Goal: Task Accomplishment & Management: Manage account settings

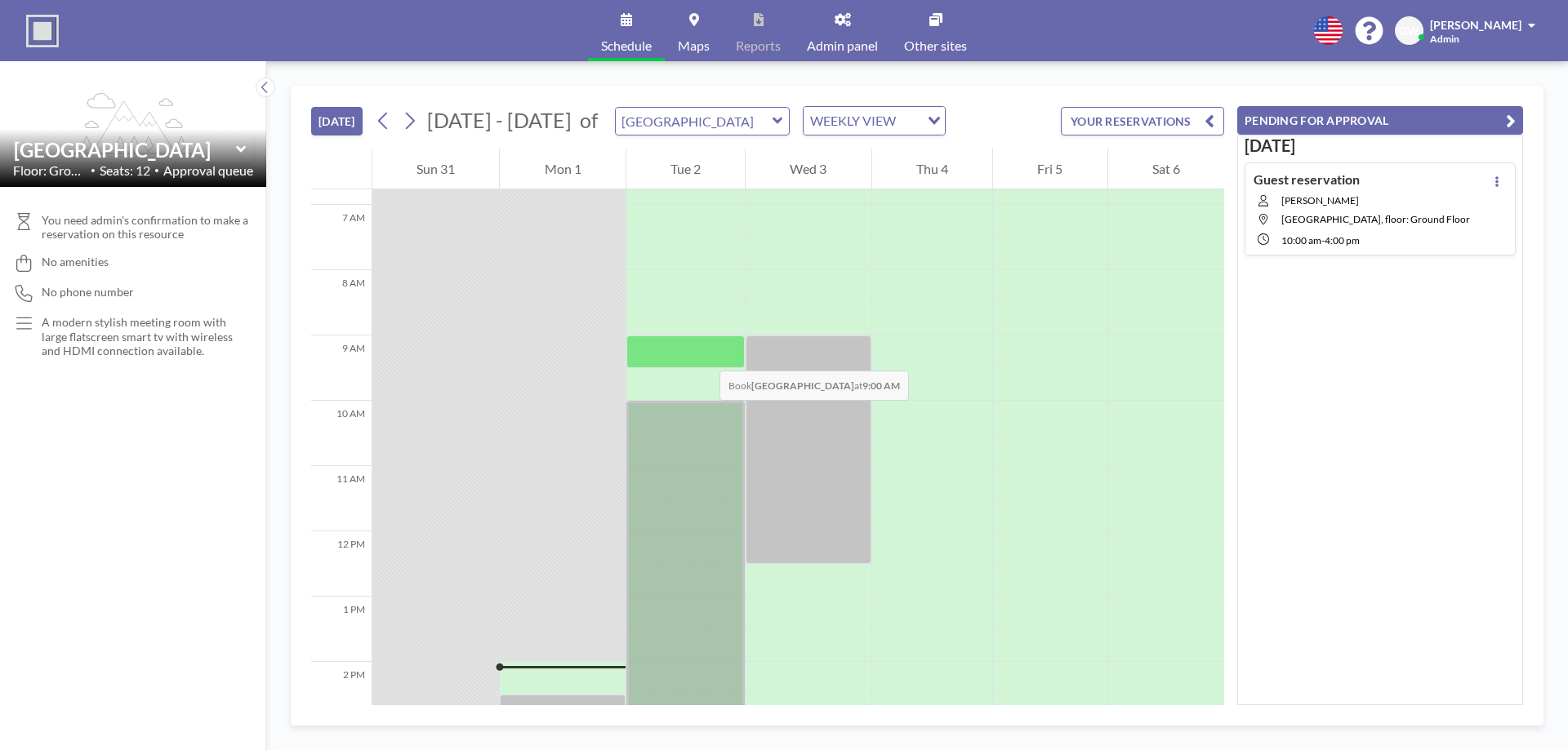
scroll to position [447, 0]
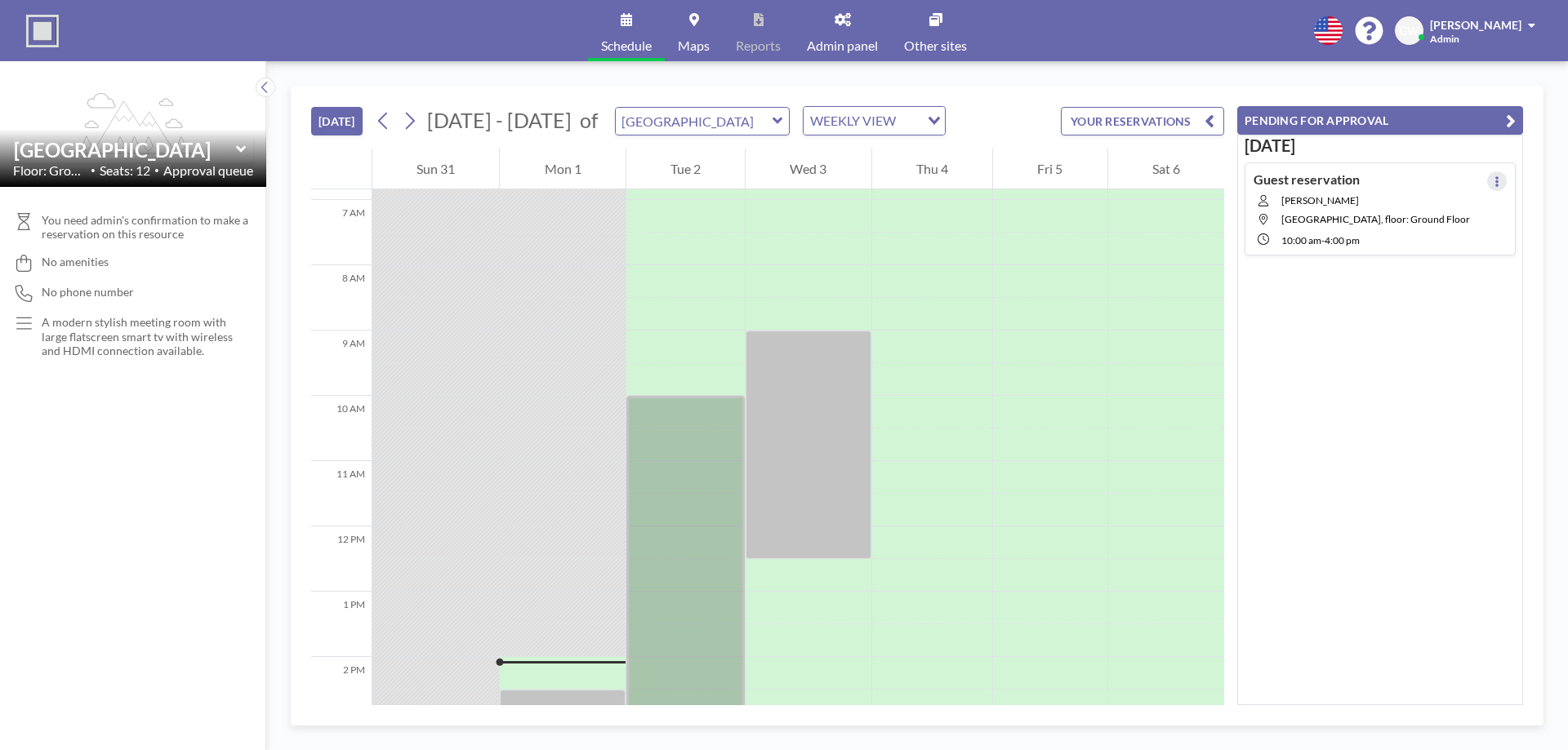
click at [1499, 176] on div "Guest reservation [PERSON_NAME][GEOGRAPHIC_DATA], floor: Ground Floor 10:00 AM …" at bounding box center [1379, 209] width 271 height 93
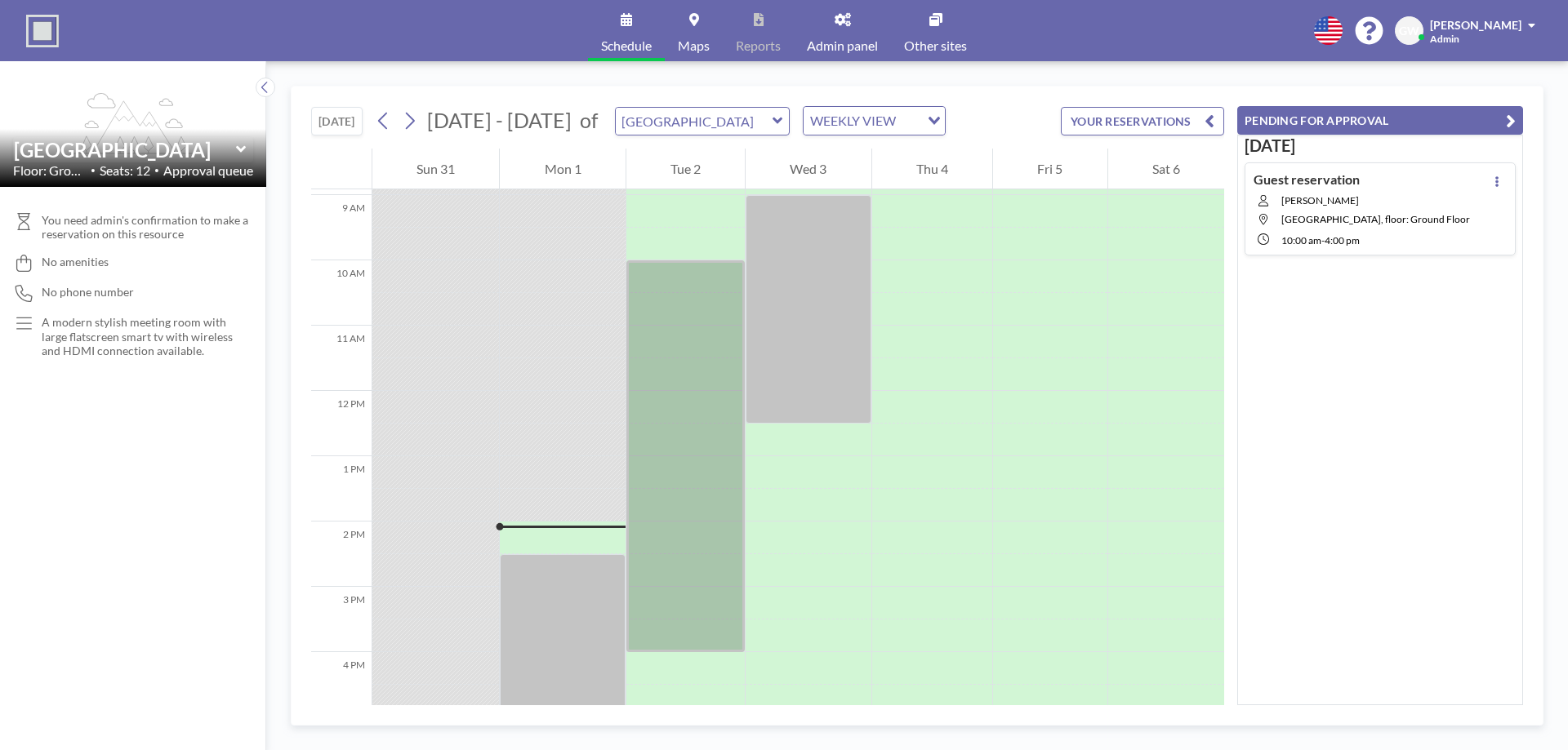
scroll to position [620, 0]
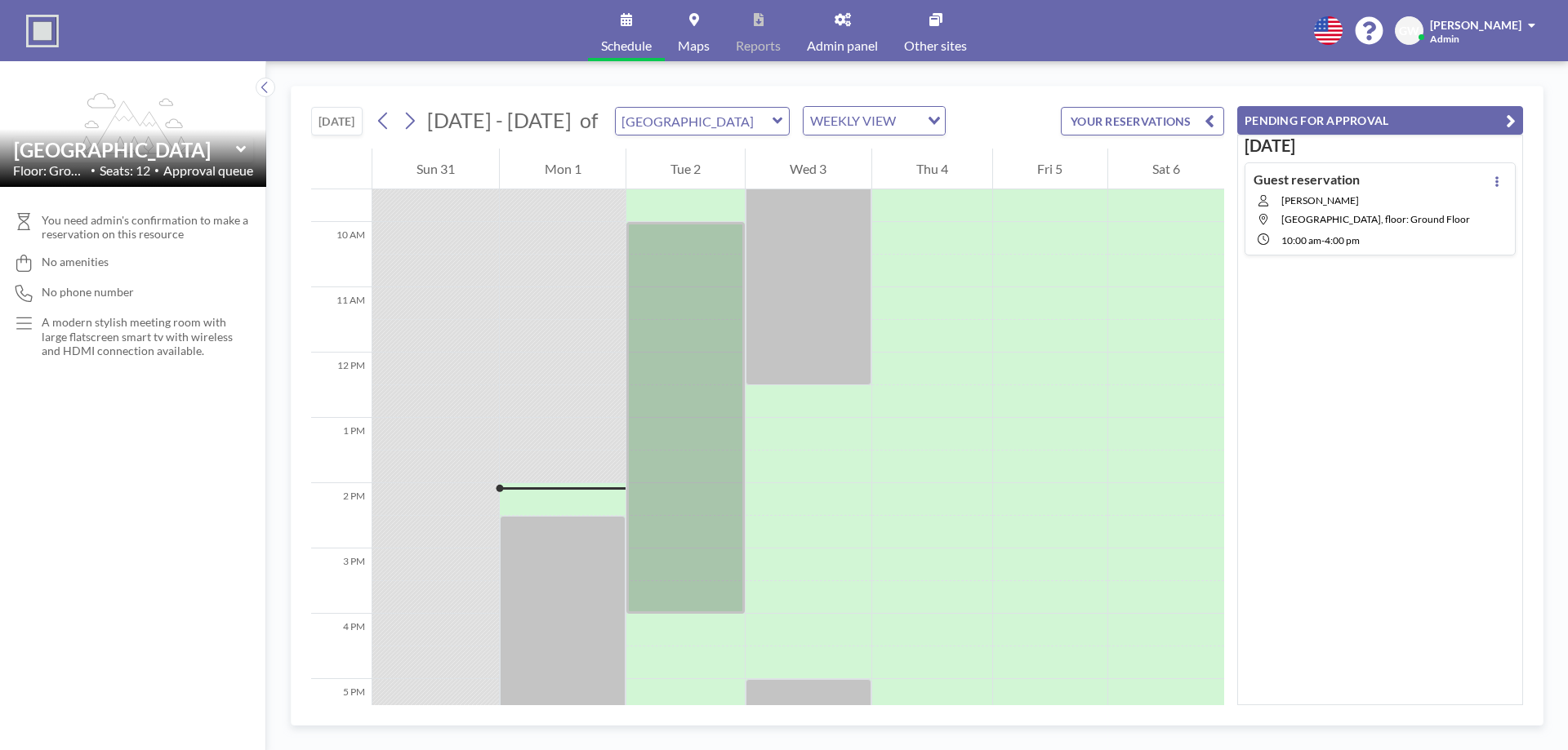
click at [1498, 180] on button at bounding box center [1497, 181] width 19 height 19
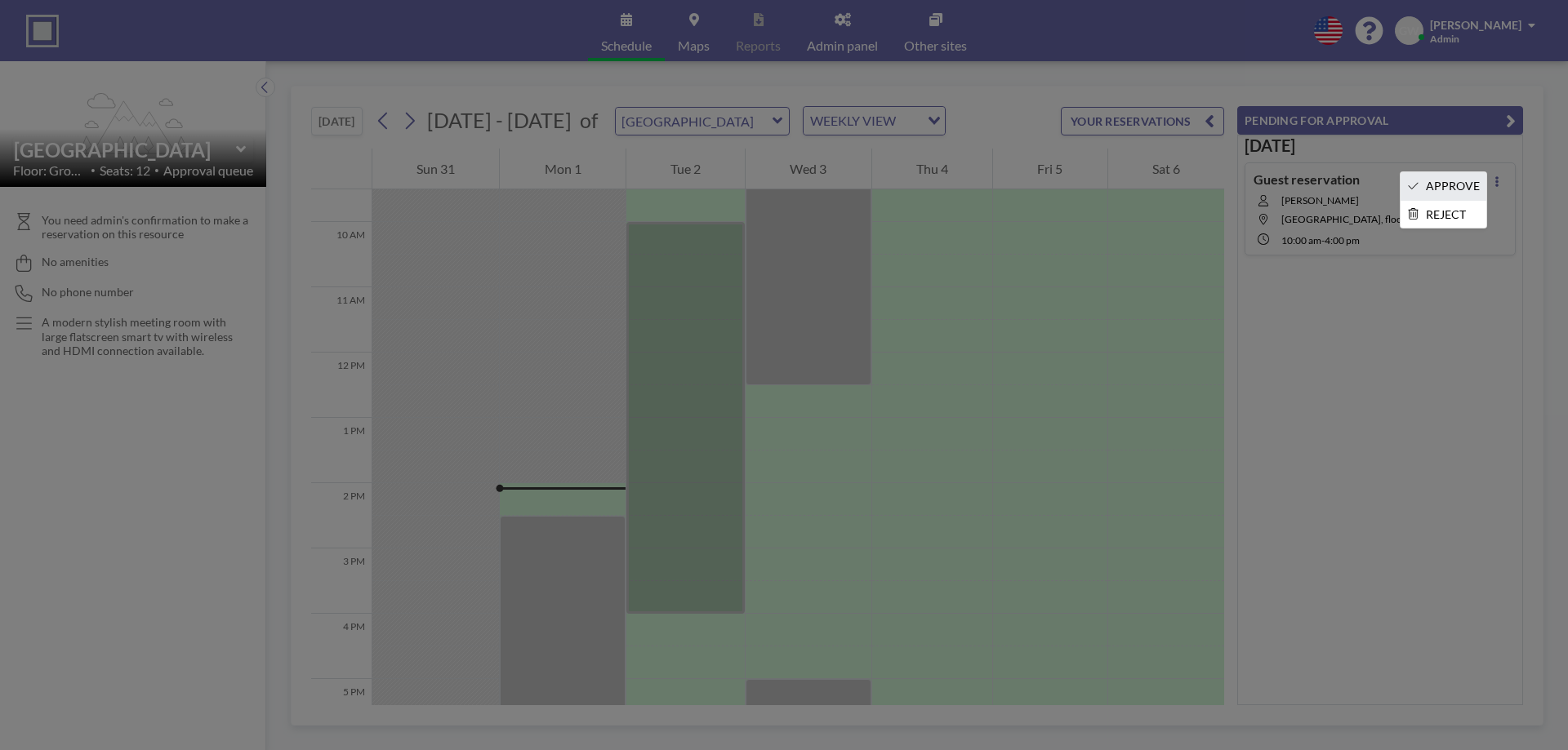
click at [1451, 187] on li "APPROVE" at bounding box center [1443, 186] width 86 height 28
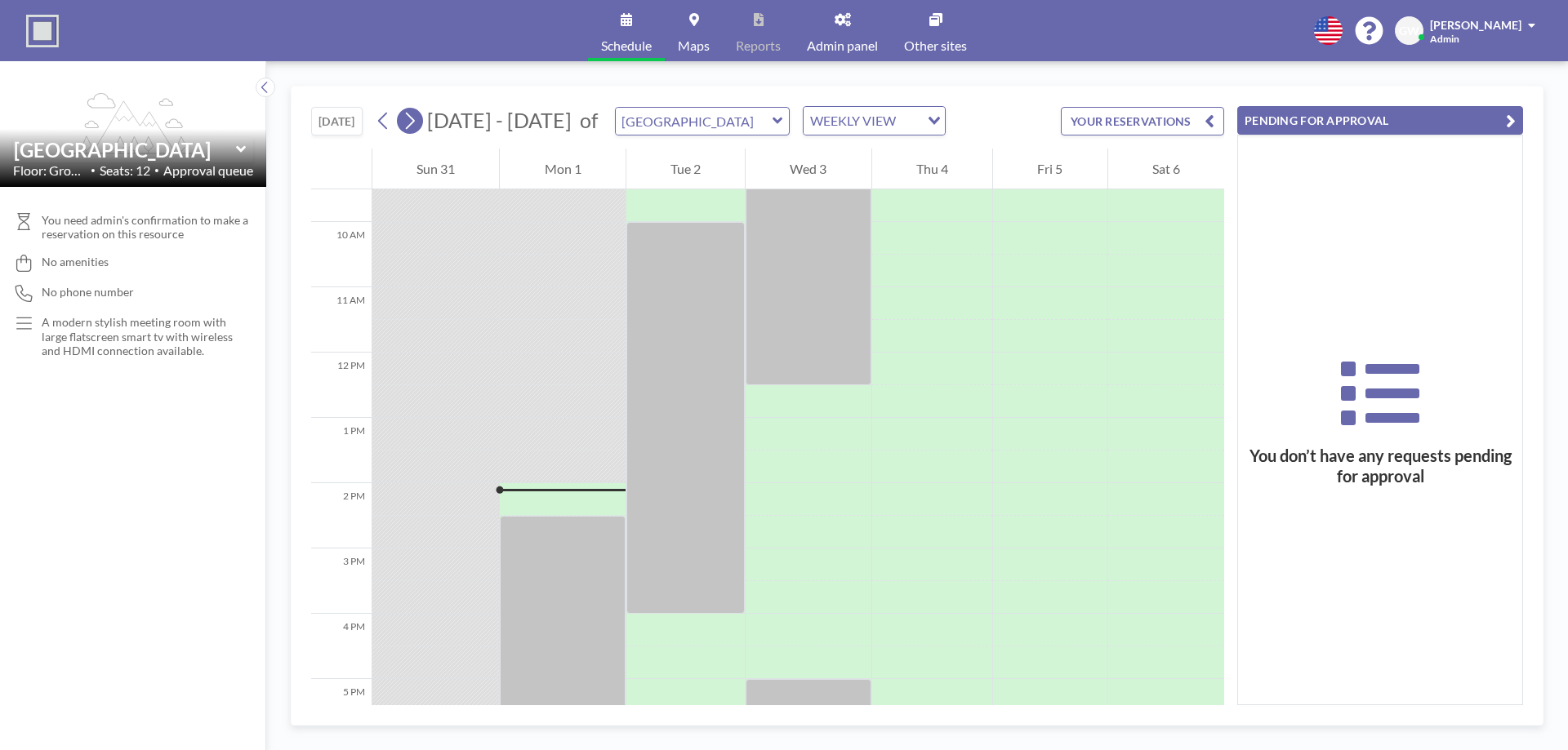
click at [405, 127] on icon at bounding box center [409, 120] width 15 height 24
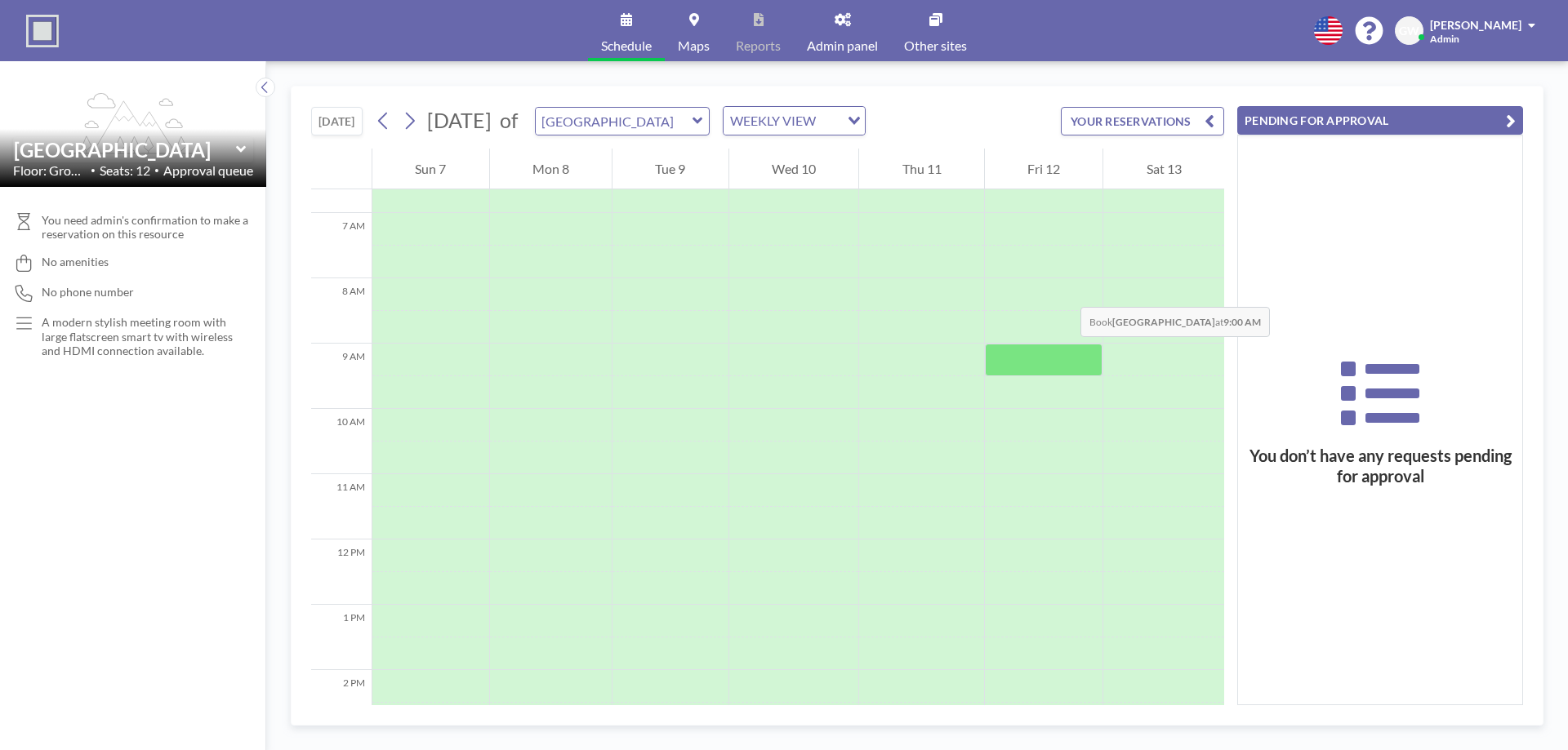
scroll to position [381, 0]
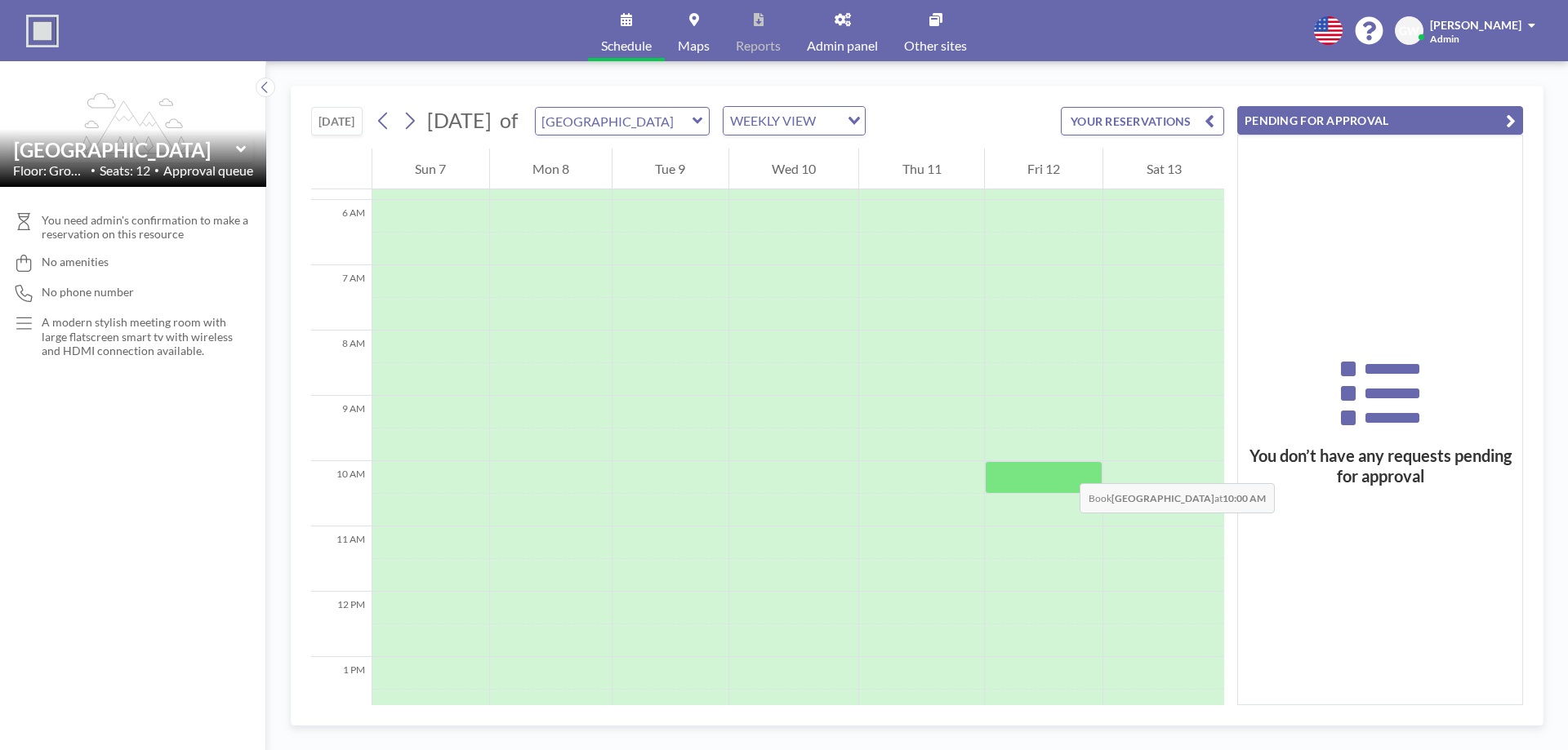
click at [1040, 468] on div at bounding box center [1043, 478] width 118 height 33
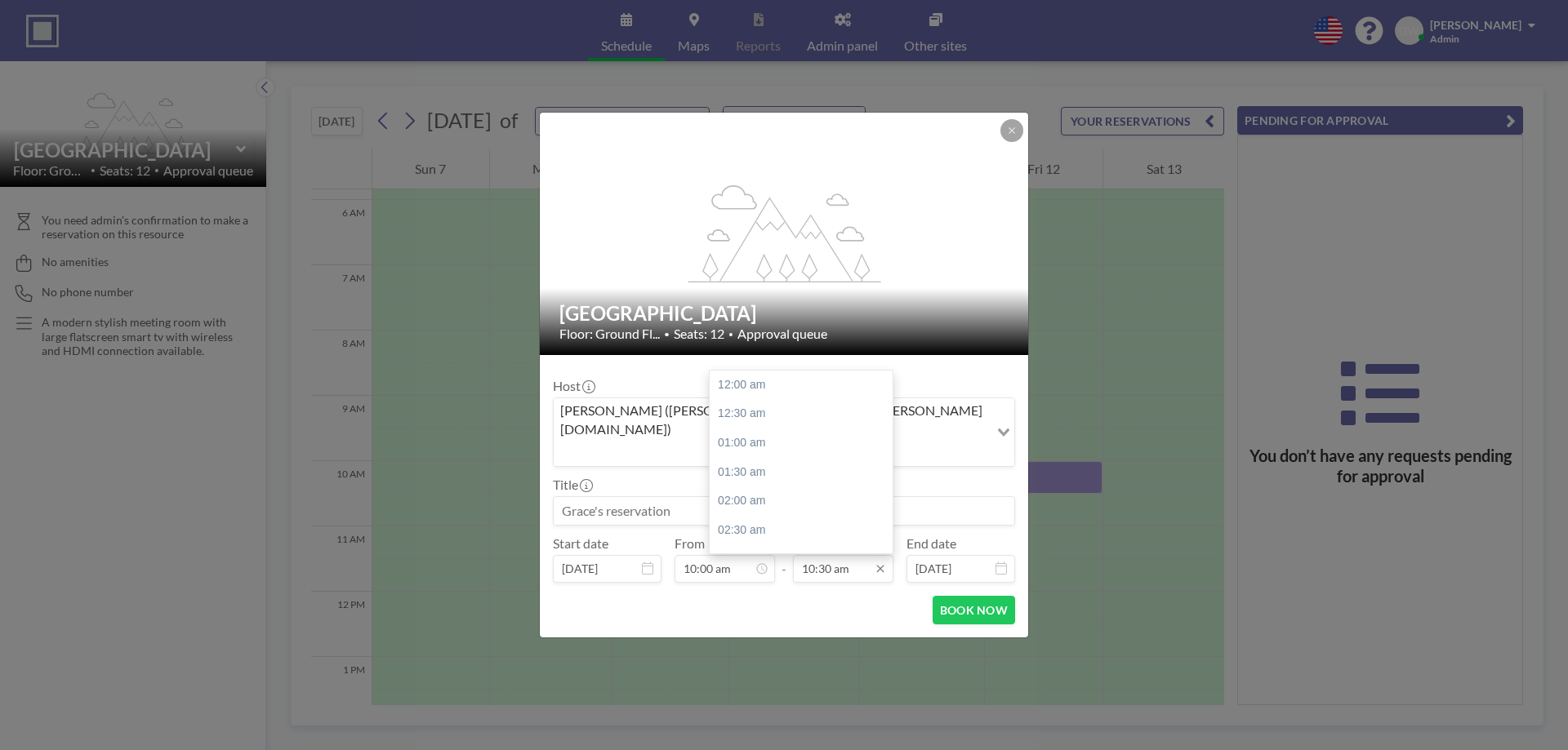
scroll to position [609, 0]
click at [844, 556] on input "10:30 am" at bounding box center [843, 569] width 100 height 28
drag, startPoint x: 776, startPoint y: 448, endPoint x: 759, endPoint y: 452, distance: 17.5
click at [777, 458] on div "12:00 pm" at bounding box center [805, 473] width 191 height 30
type input "12:00 pm"
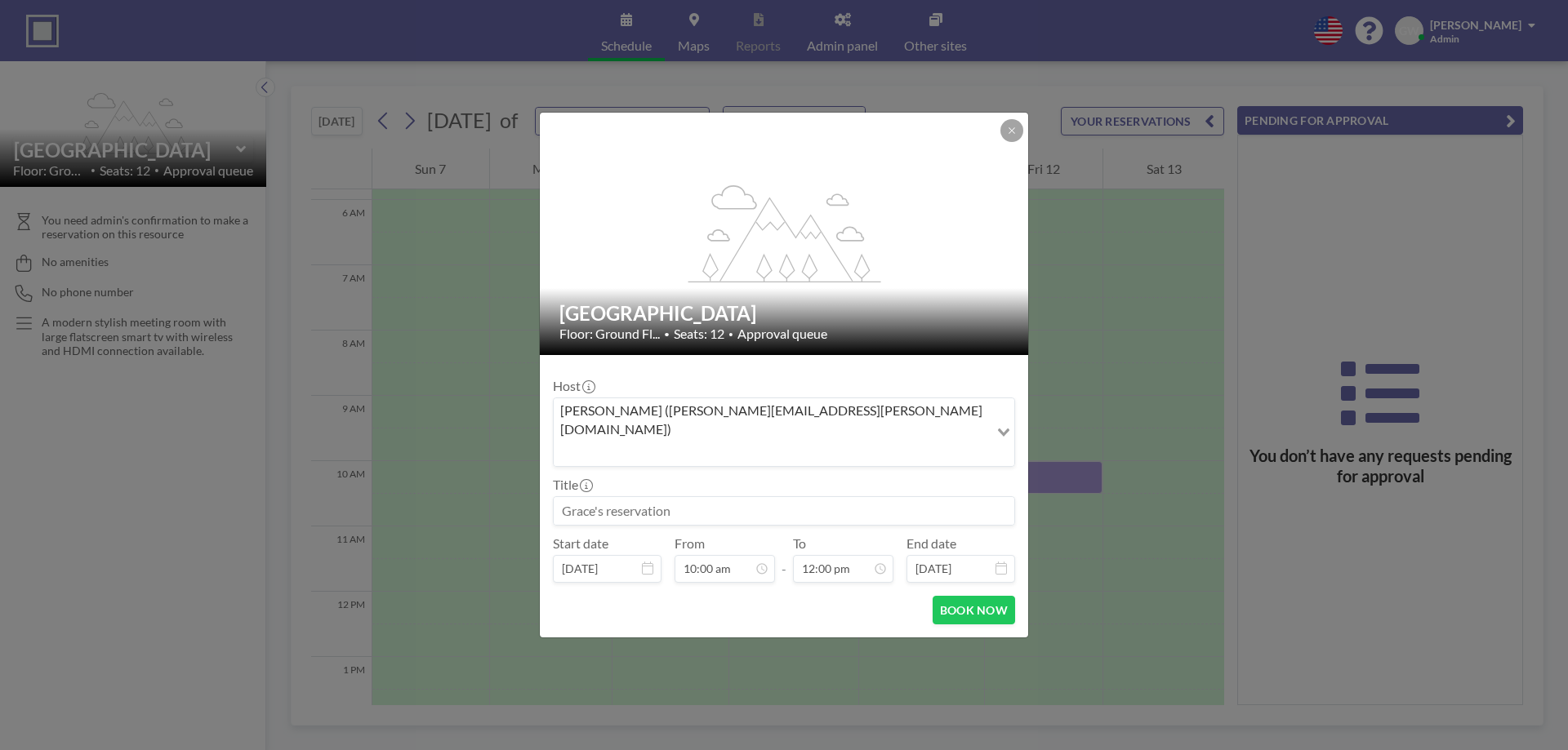
drag, startPoint x: 717, startPoint y: 492, endPoint x: 521, endPoint y: 483, distance: 196.2
click at [521, 483] on div "flex-grow: 1.2; Vista Meeting Room Floor: Ground Fl... • Seats: 12 • Approval q…" at bounding box center [784, 375] width 1568 height 750
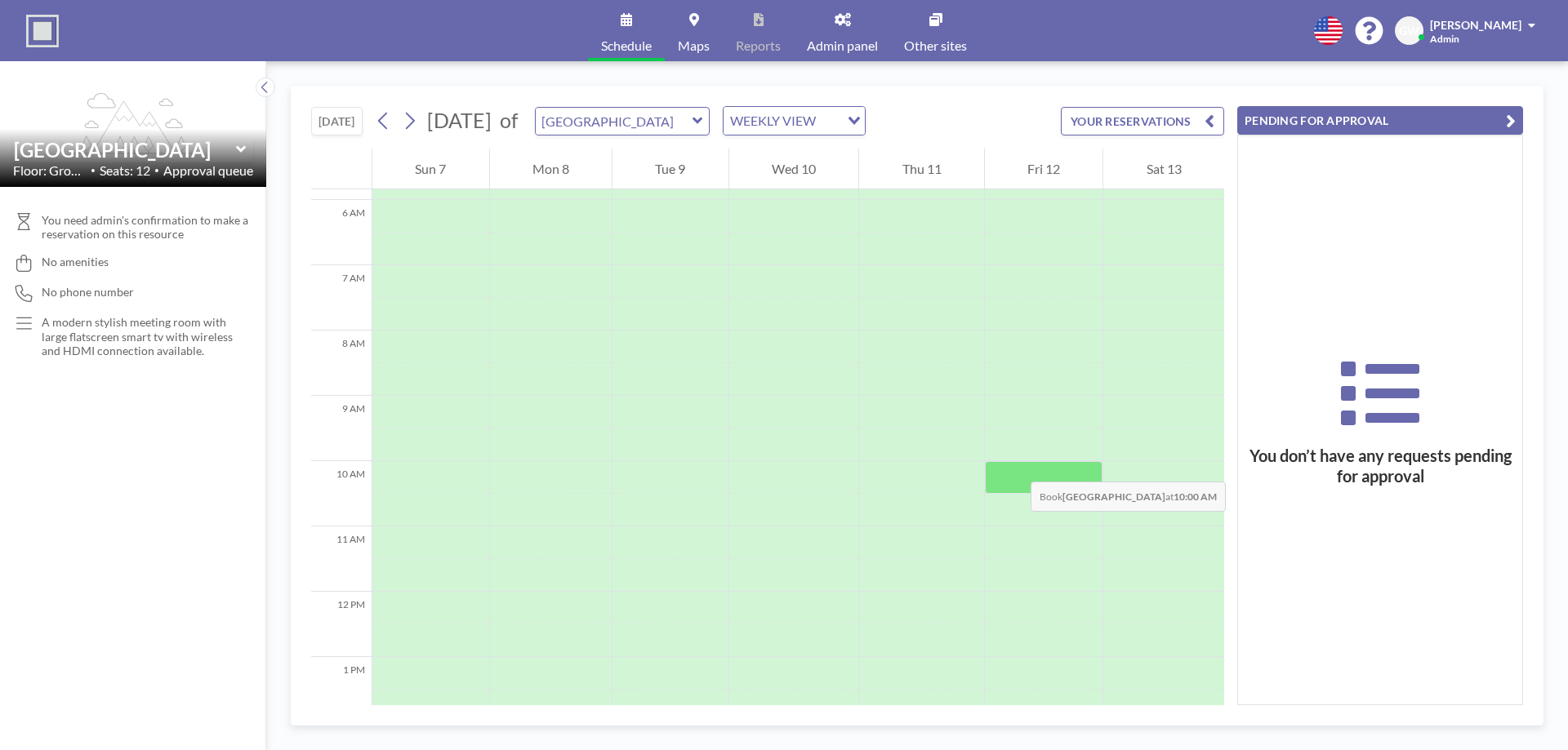
click at [1015, 464] on div at bounding box center [1043, 478] width 118 height 33
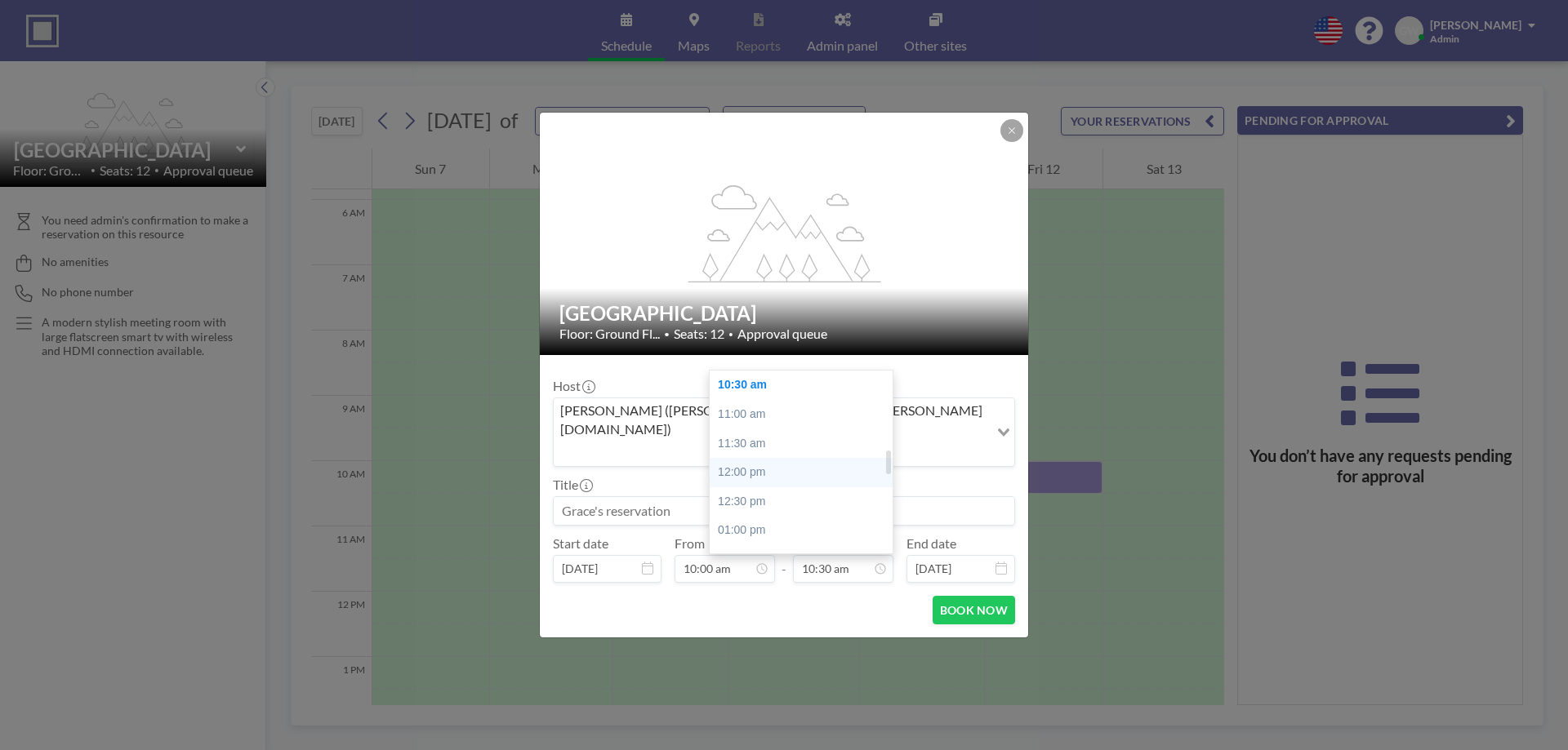
click at [757, 458] on div "12:00 pm" at bounding box center [805, 473] width 191 height 30
type input "12:00 pm"
click at [692, 497] on input at bounding box center [784, 510] width 460 height 28
type input "J"
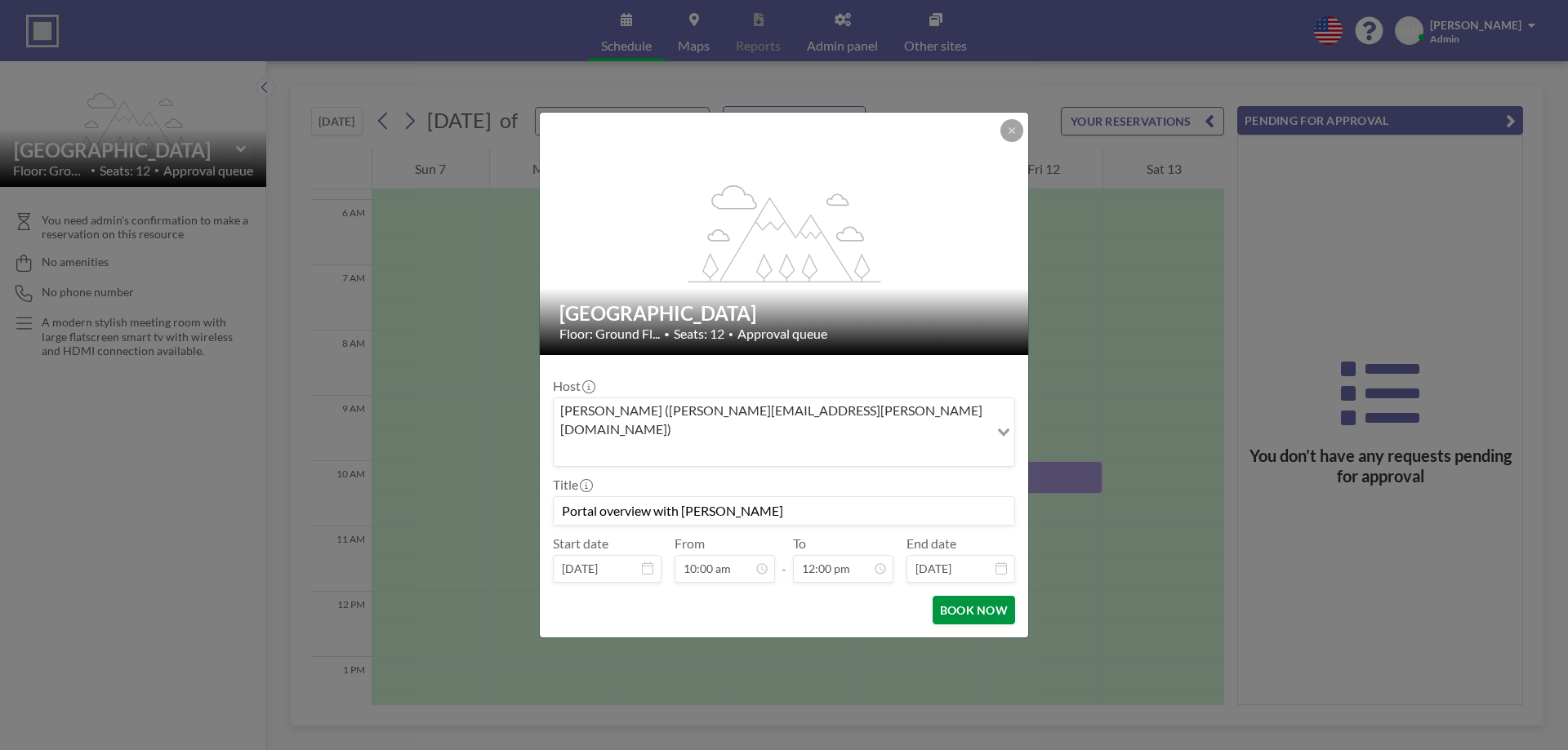
type input "Portal overview with [PERSON_NAME]"
click at [961, 596] on button "BOOK NOW" at bounding box center [974, 610] width 83 height 29
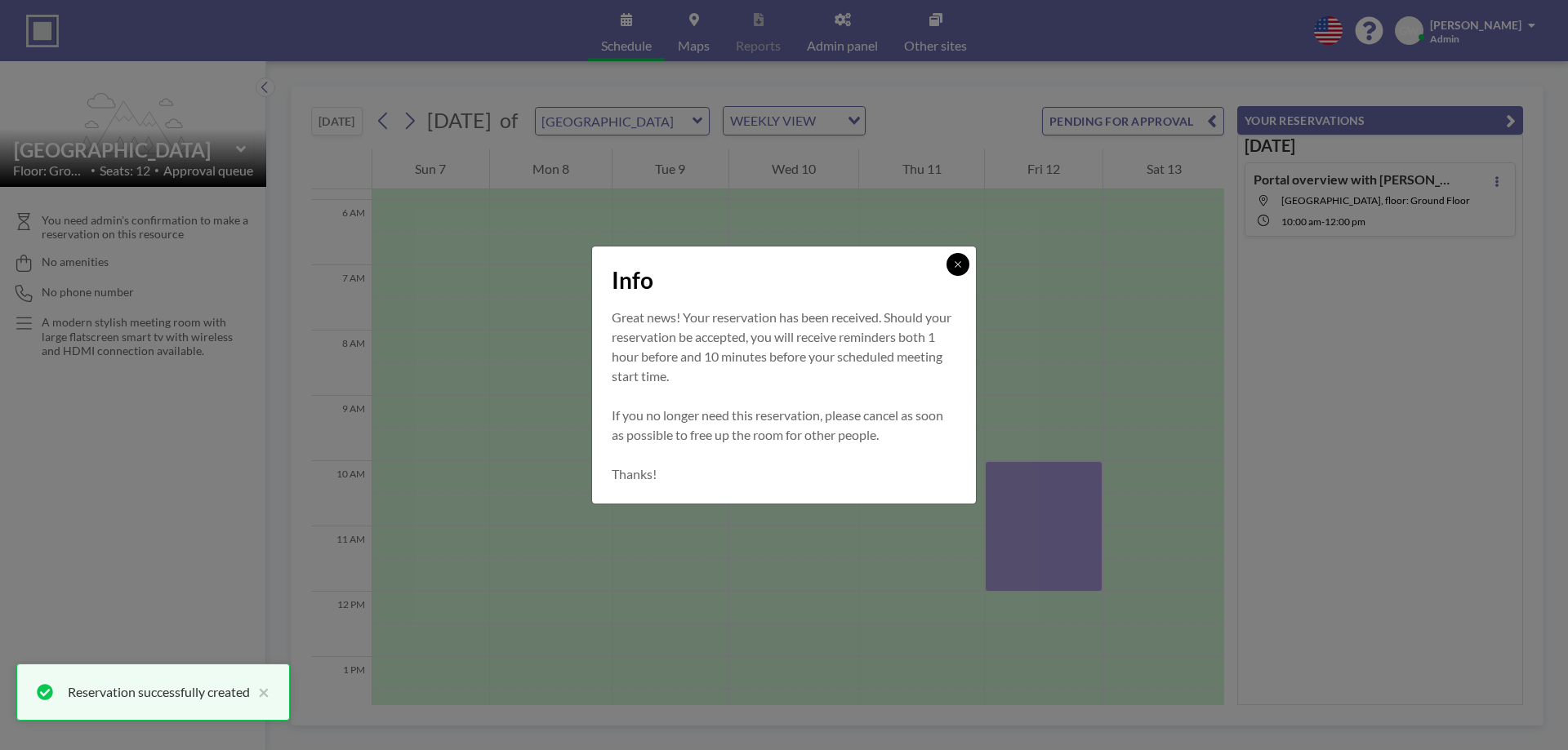
click at [964, 263] on button at bounding box center [958, 265] width 23 height 23
